Goal: Task Accomplishment & Management: Manage account settings

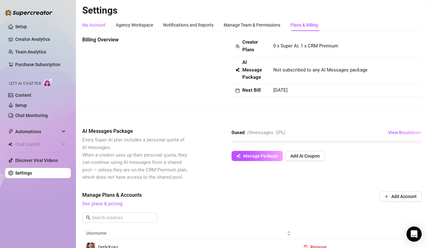
click at [99, 25] on div "My Account" at bounding box center [93, 25] width 23 height 7
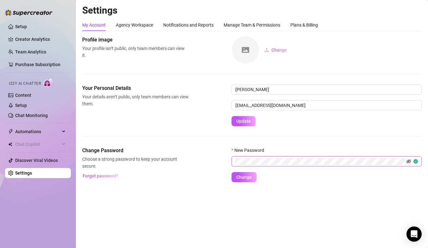
click at [409, 162] on icon "eye-invisible" at bounding box center [409, 161] width 4 height 4
click at [249, 176] on span "Change" at bounding box center [245, 177] width 16 height 5
click at [250, 176] on span "Change" at bounding box center [245, 177] width 16 height 5
click at [246, 179] on span "Change" at bounding box center [245, 177] width 16 height 5
